Goal: Task Accomplishment & Management: Manage account settings

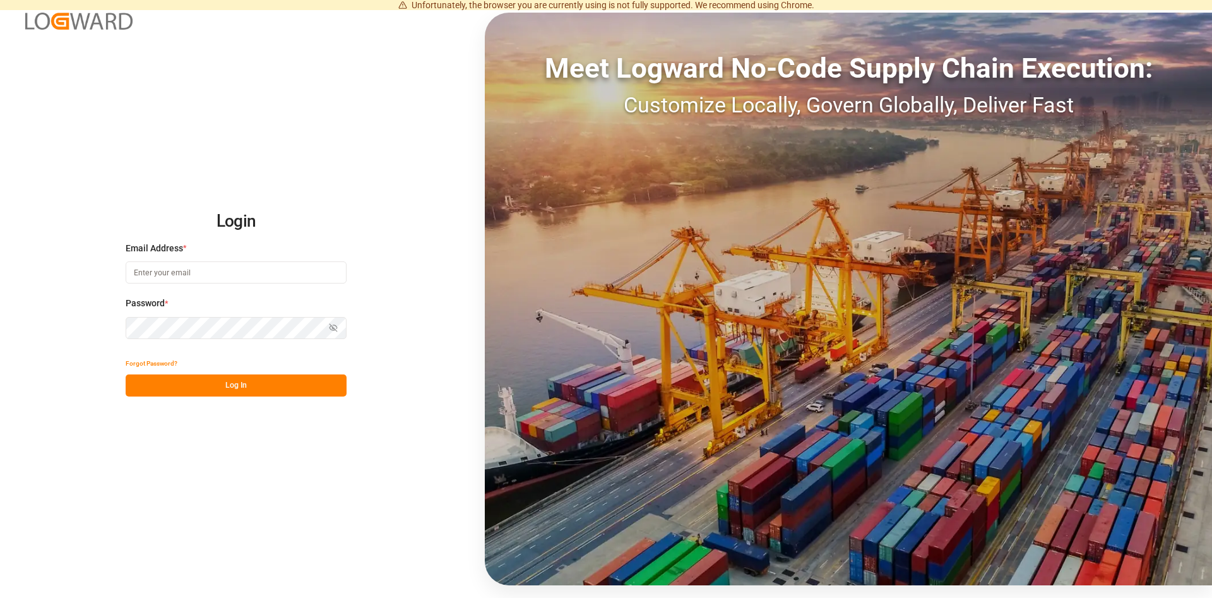
click at [159, 273] on input at bounding box center [236, 272] width 221 height 22
click at [200, 274] on input at bounding box center [236, 272] width 221 height 22
paste input "[PERSON_NAME][EMAIL_ADDRESS][DOMAIN_NAME]"
type input "[PERSON_NAME][EMAIL_ADDRESS][DOMAIN_NAME]"
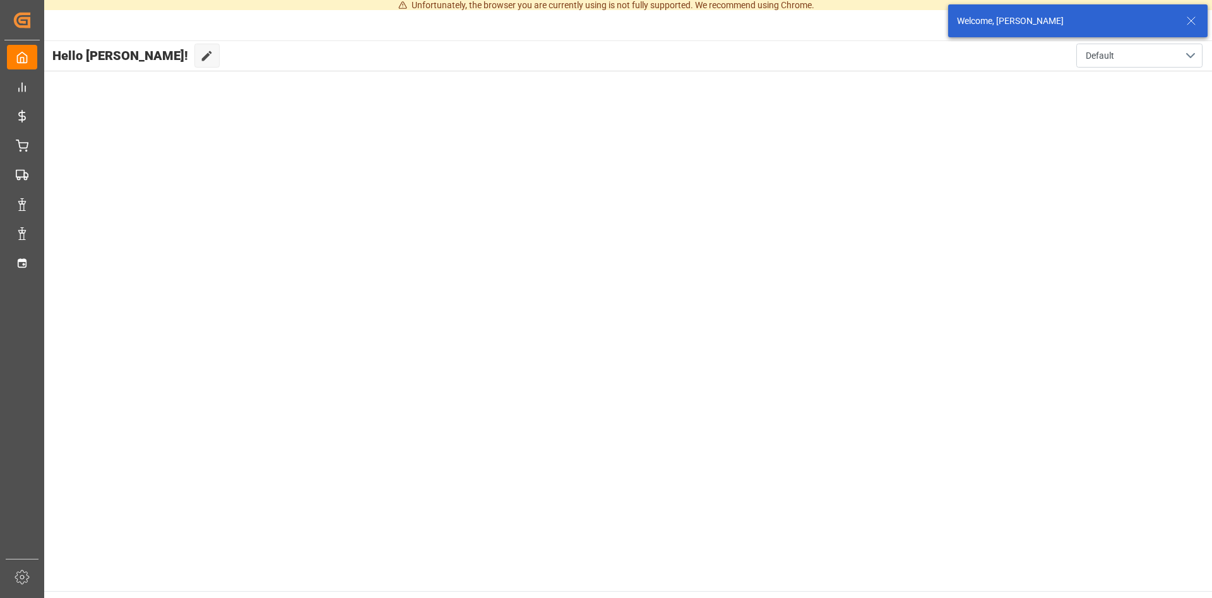
click at [1191, 17] on icon at bounding box center [1190, 20] width 15 height 15
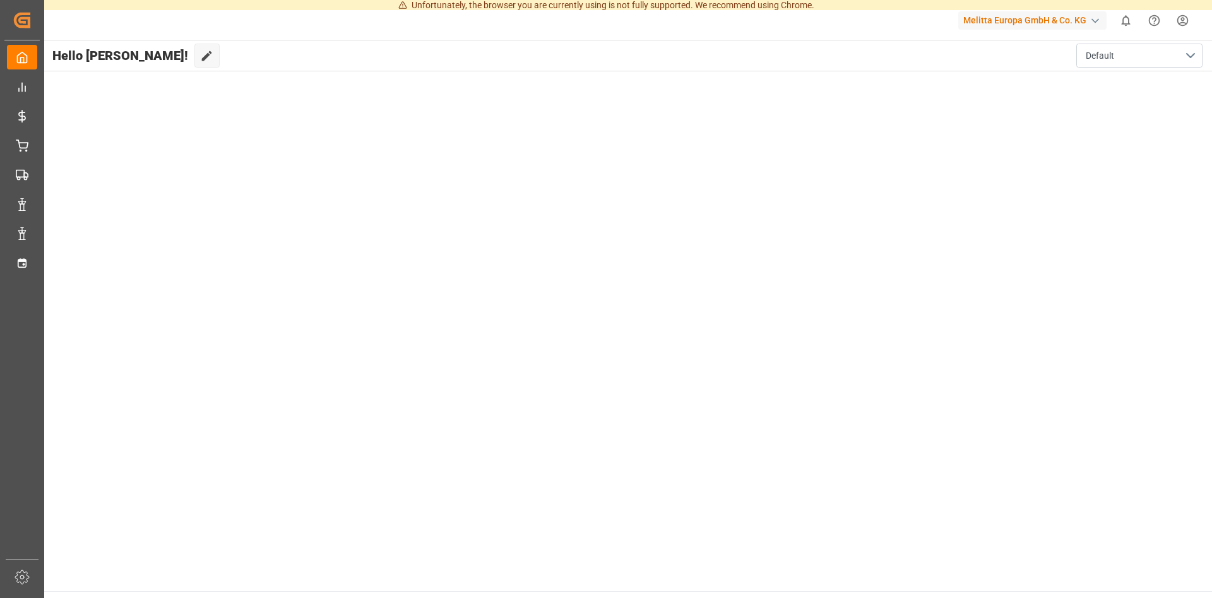
click at [1182, 23] on html "Unfortunately, the browser you are currently using is not fully supported. We r…" at bounding box center [606, 299] width 1212 height 598
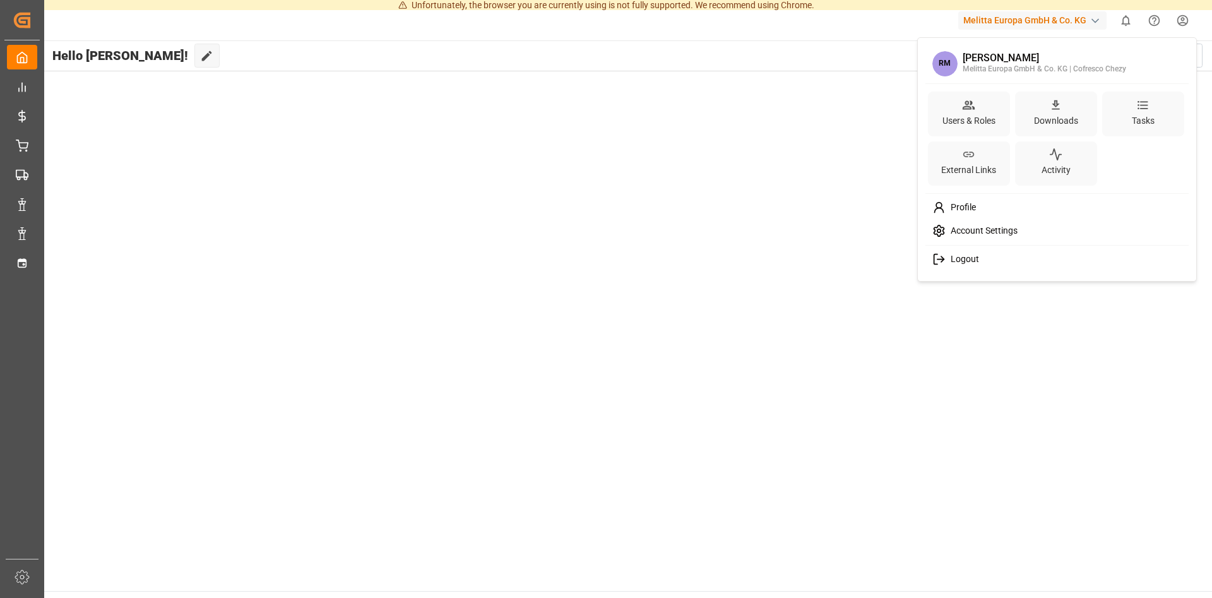
click at [951, 257] on span "Logout" at bounding box center [962, 259] width 33 height 11
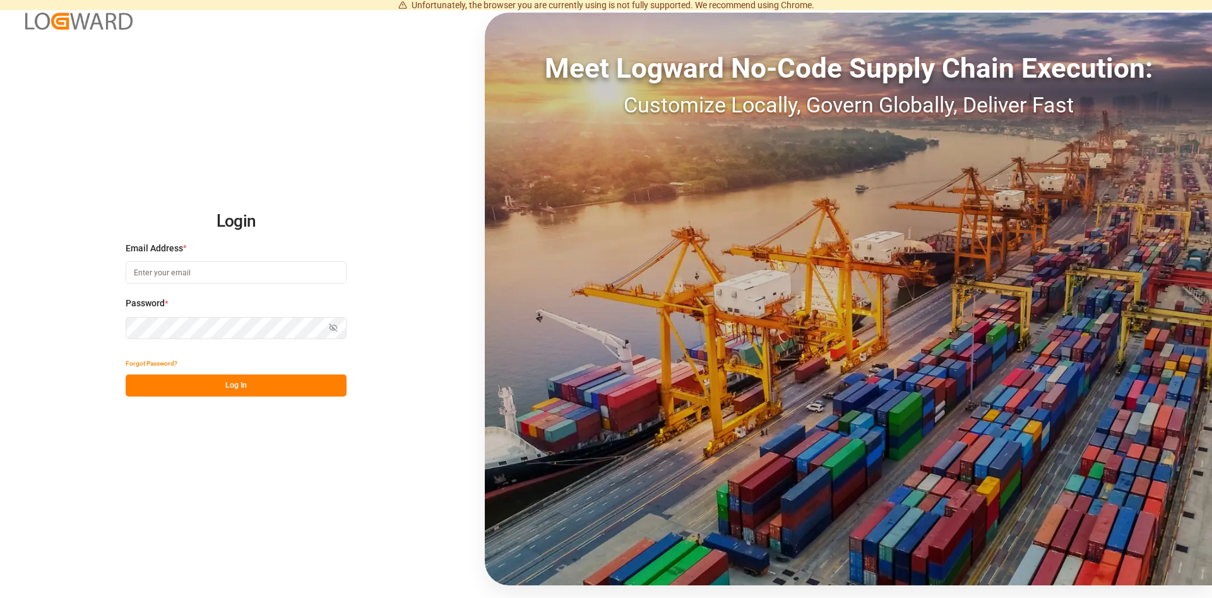
click at [202, 273] on input at bounding box center [236, 272] width 221 height 22
click at [198, 274] on input at bounding box center [236, 272] width 221 height 22
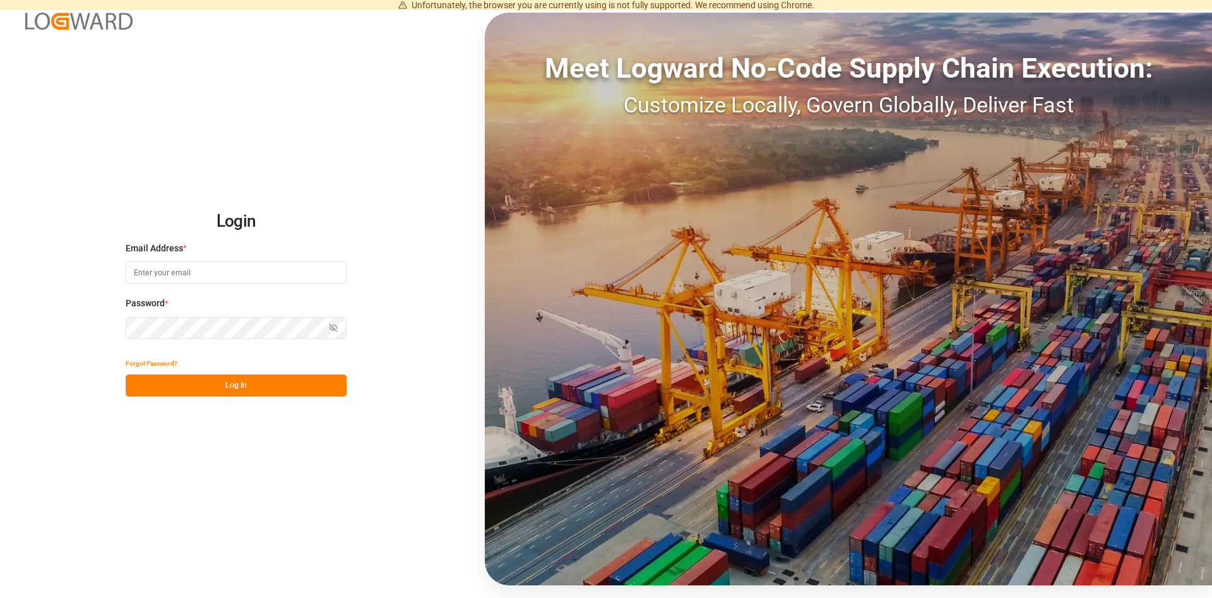
paste input "[PERSON_NAME][EMAIL_ADDRESS][DOMAIN_NAME]"
drag, startPoint x: 237, startPoint y: 269, endPoint x: 0, endPoint y: 269, distance: 237.3
click at [126, 269] on input "[PERSON_NAME][EMAIL_ADDRESS][DOMAIN_NAME]" at bounding box center [236, 272] width 221 height 22
type input "robert.manelski@cofresco.com"
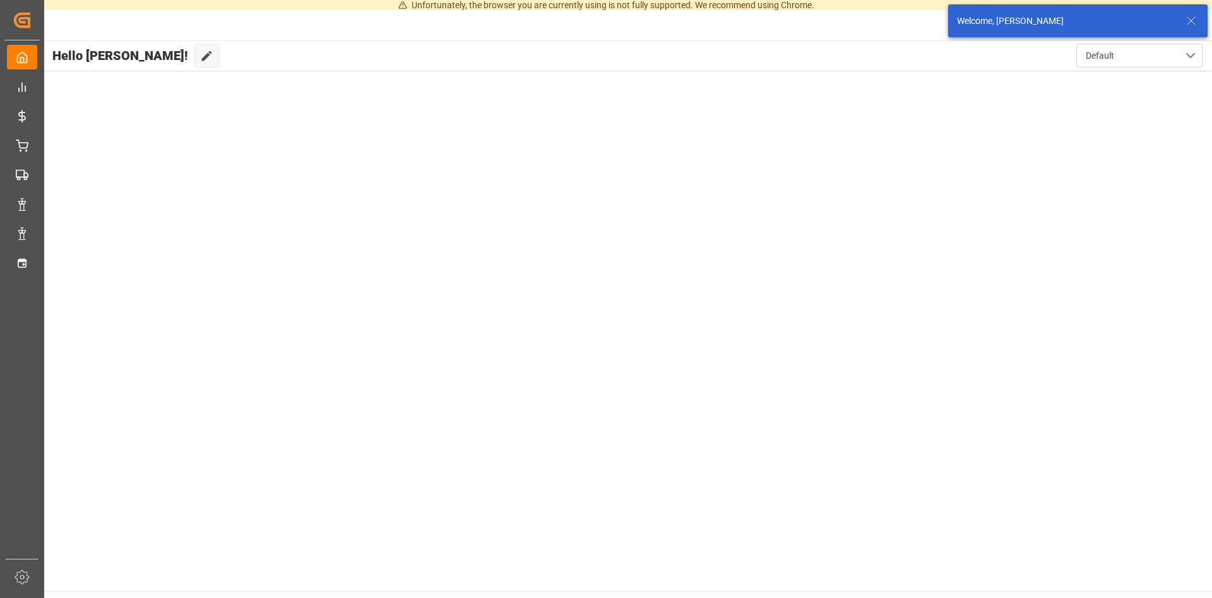
click at [1189, 18] on icon at bounding box center [1190, 20] width 15 height 15
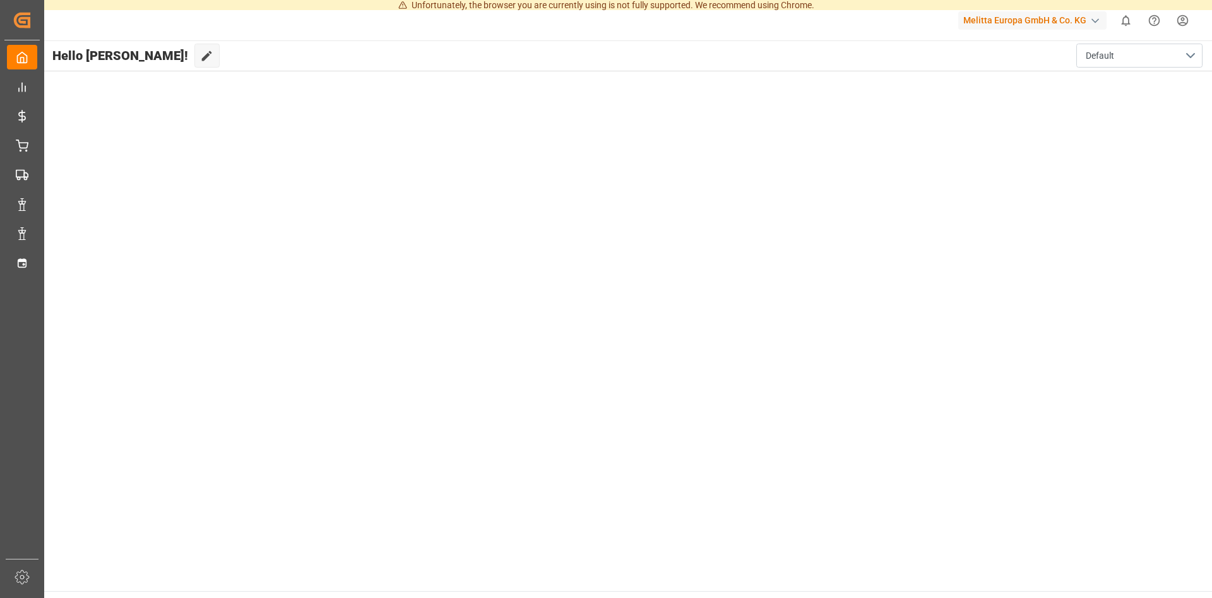
click at [1186, 20] on html "Unfortunately, the browser you are currently using is not fully supported. We r…" at bounding box center [606, 299] width 1212 height 598
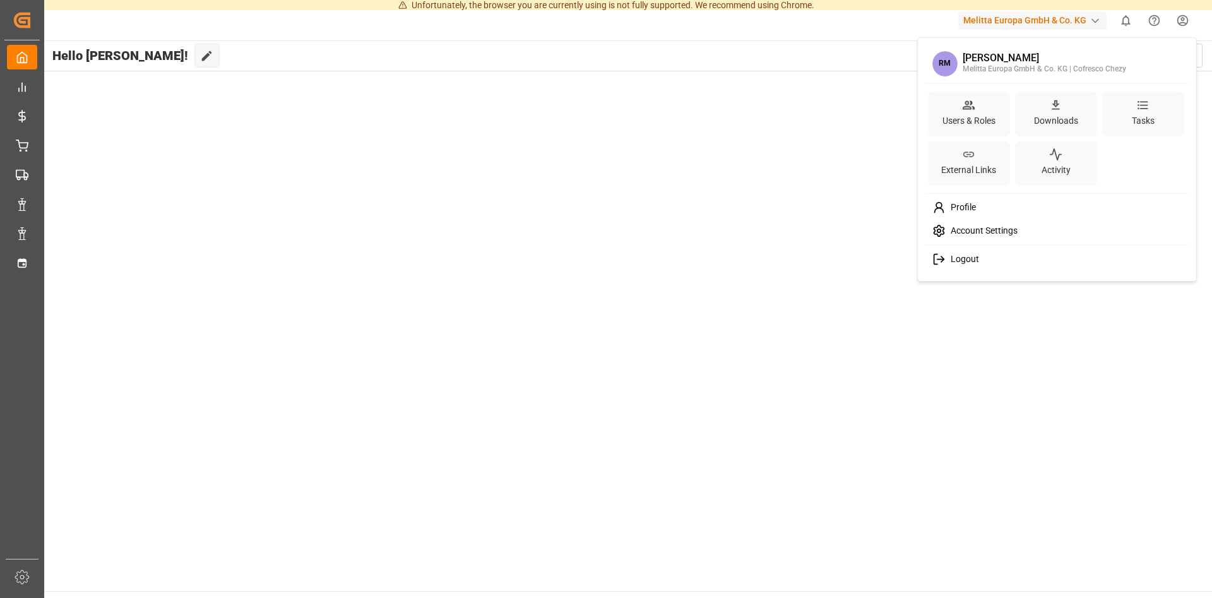
click at [960, 256] on span "Logout" at bounding box center [962, 259] width 33 height 11
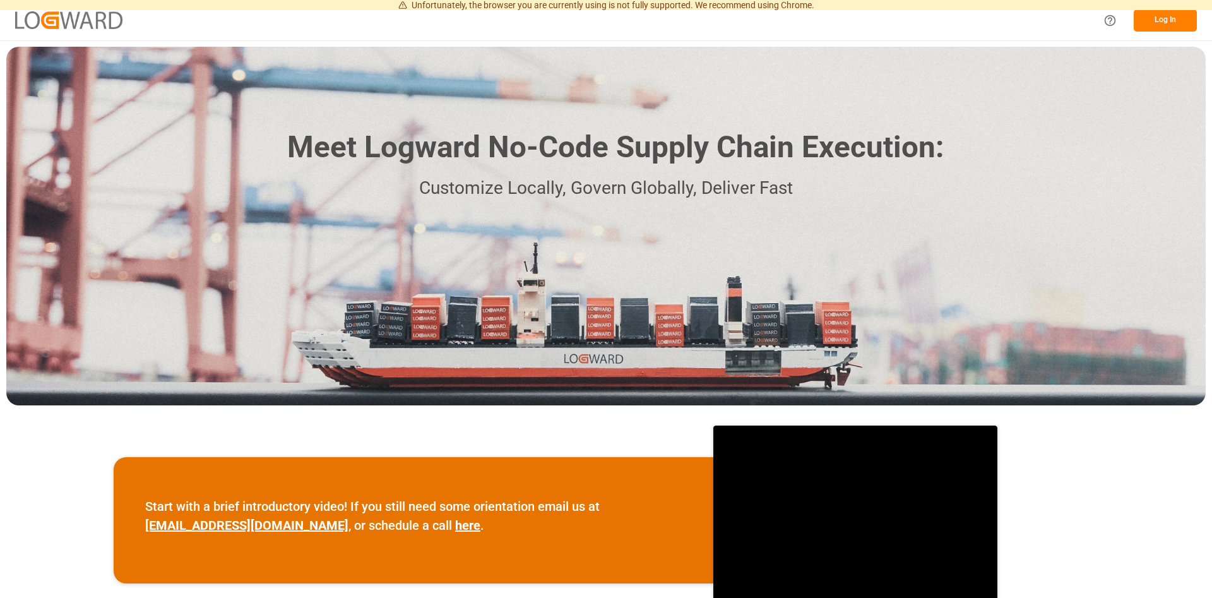
click at [1161, 20] on button "Log In" at bounding box center [1165, 20] width 63 height 22
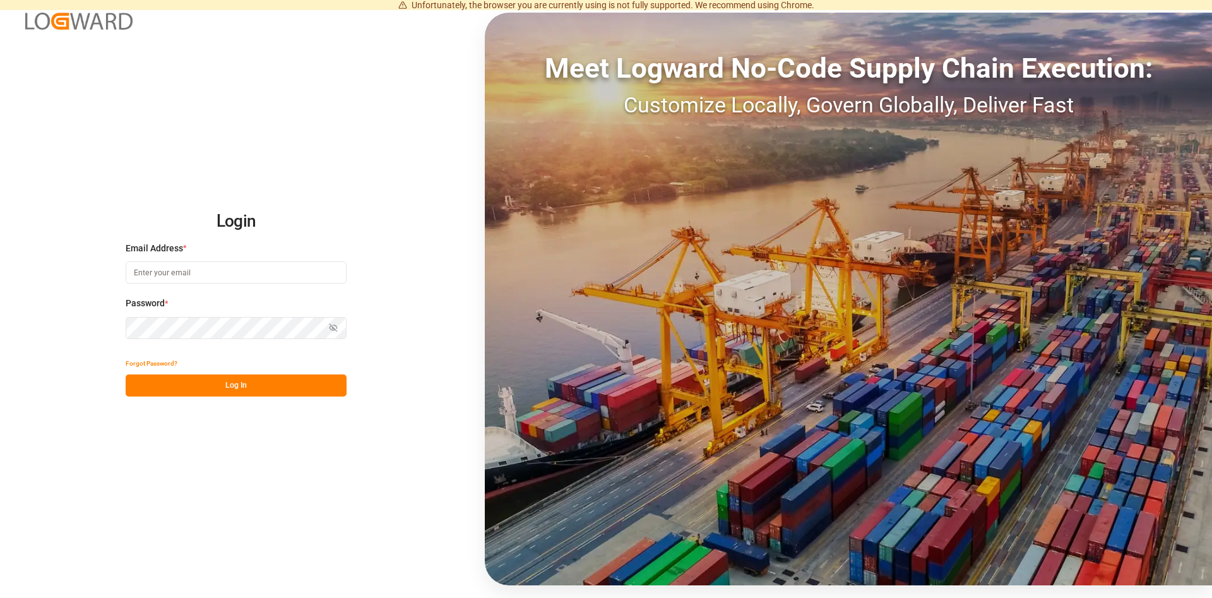
click at [229, 264] on input at bounding box center [236, 272] width 221 height 22
type input "[PERSON_NAME][EMAIL_ADDRESS][DOMAIN_NAME]"
